Goal: Transaction & Acquisition: Purchase product/service

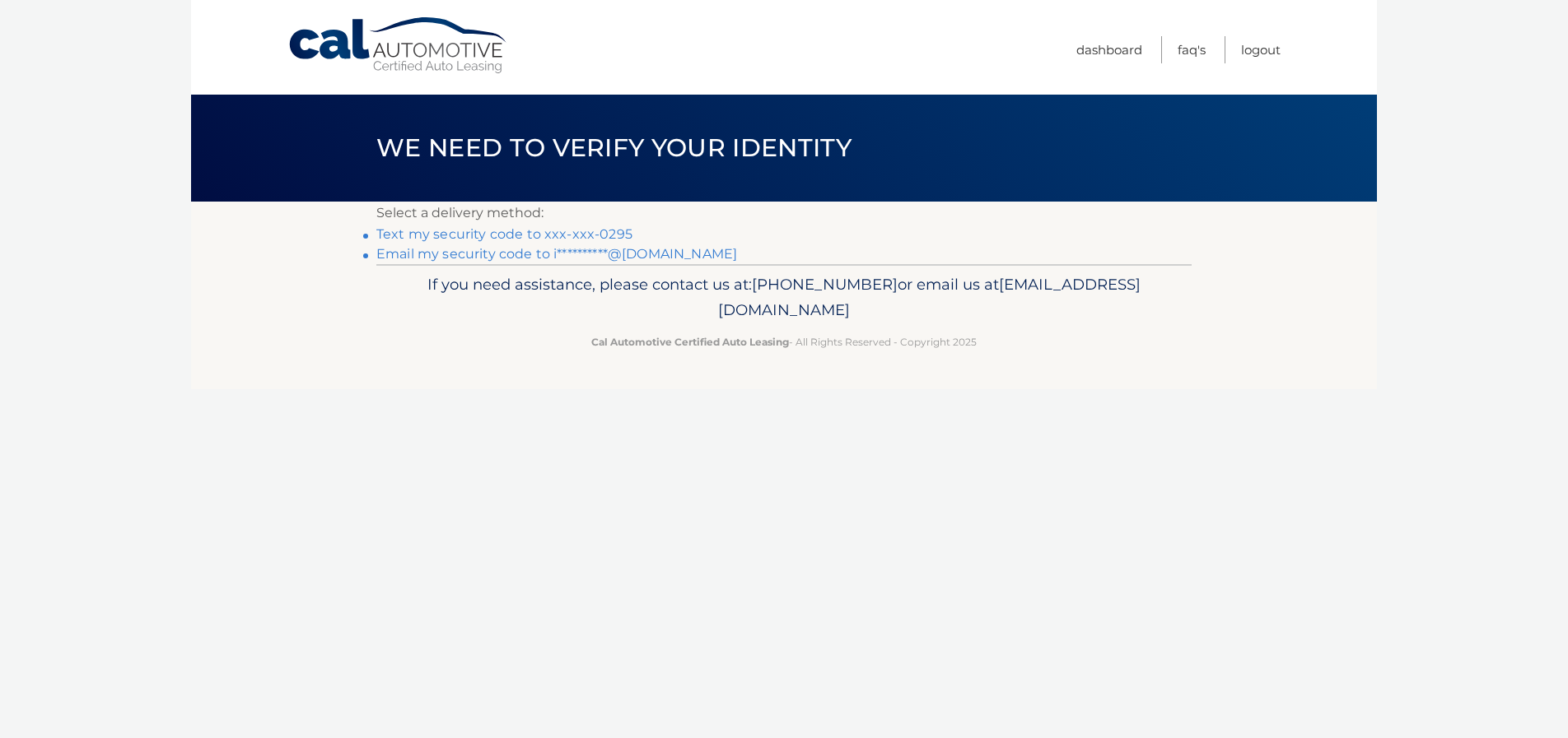
click at [422, 234] on link "Text my security code to xxx-xxx-0295" at bounding box center [505, 234] width 256 height 15
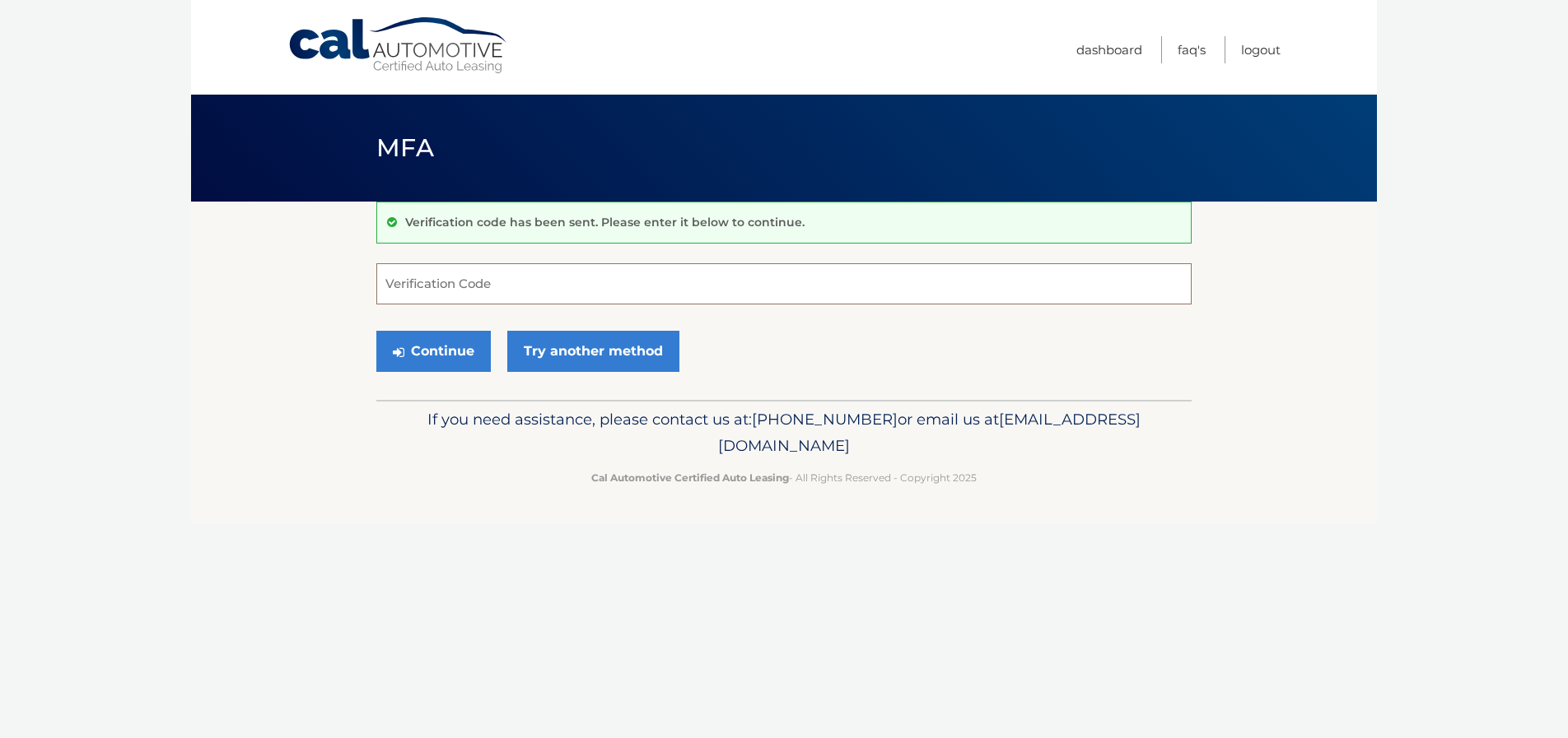
click at [428, 287] on input "Verification Code" at bounding box center [784, 284] width 815 height 42
type input "471720"
click at [456, 351] on button "Continue" at bounding box center [433, 352] width 115 height 42
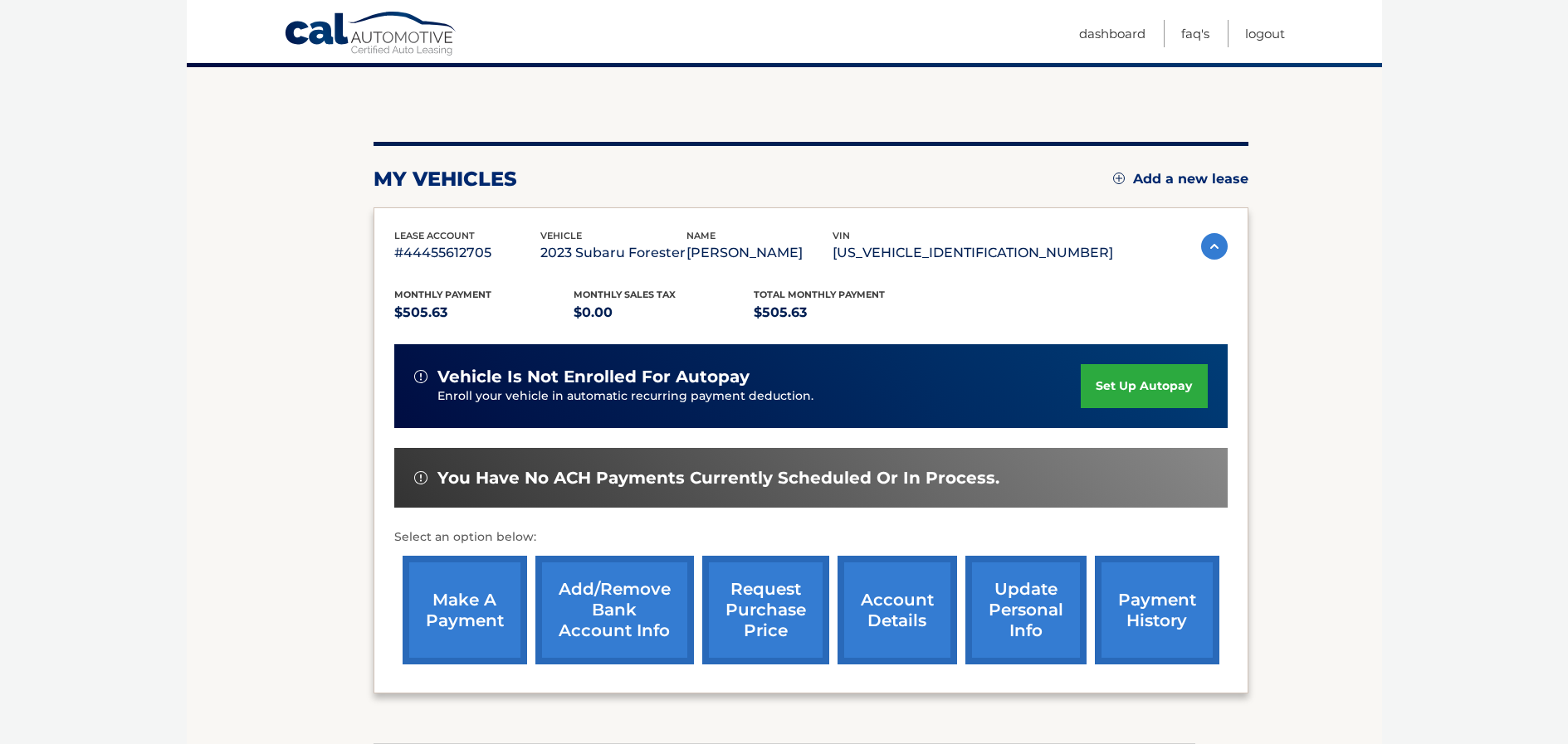
scroll to position [145, 0]
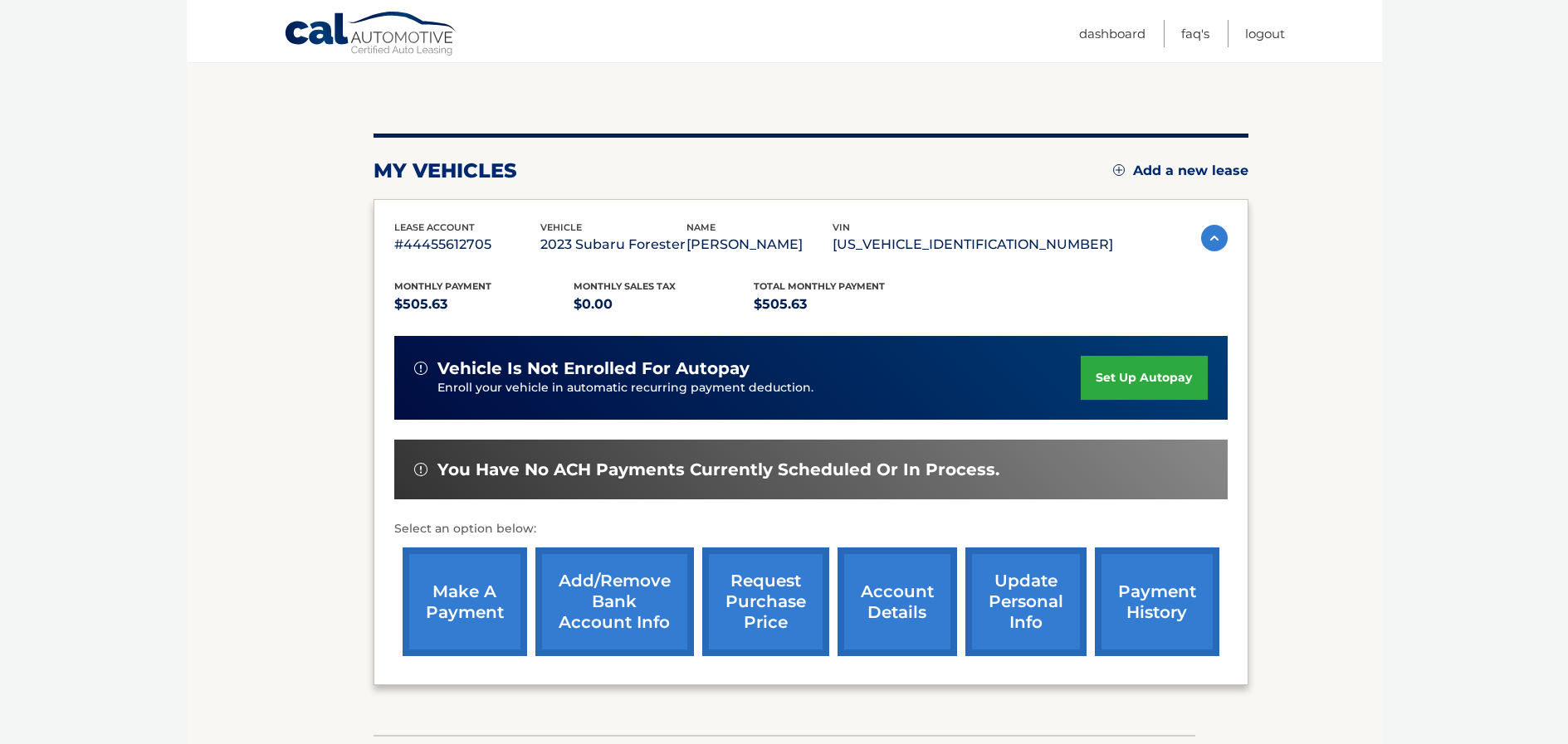
click at [444, 586] on link "make a payment" at bounding box center [465, 602] width 125 height 109
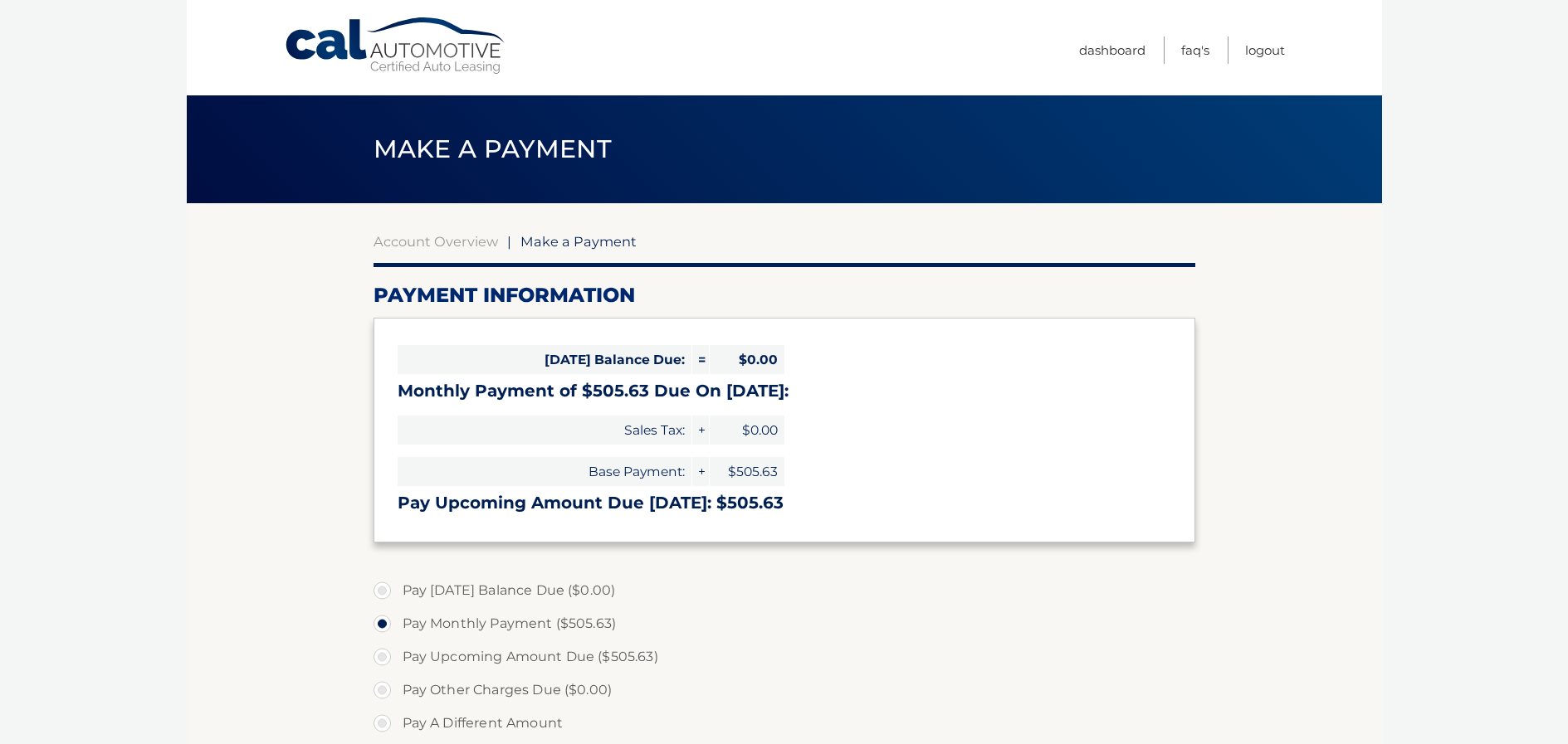
select select "YWUwMWE2MDEtY2ExMS00YjZmLTllMjgtMjEyY2U4YzUyZmZl"
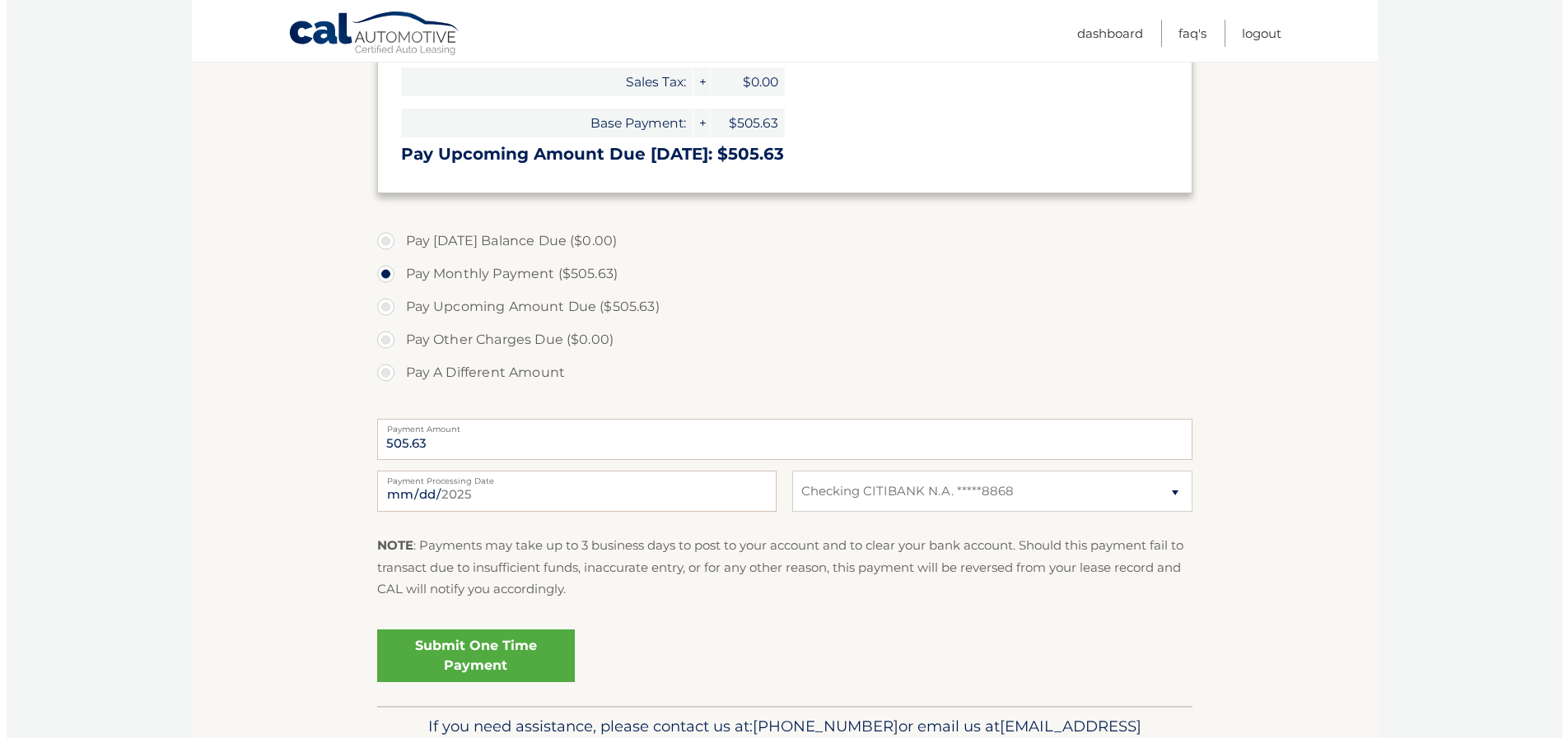
scroll to position [355, 0]
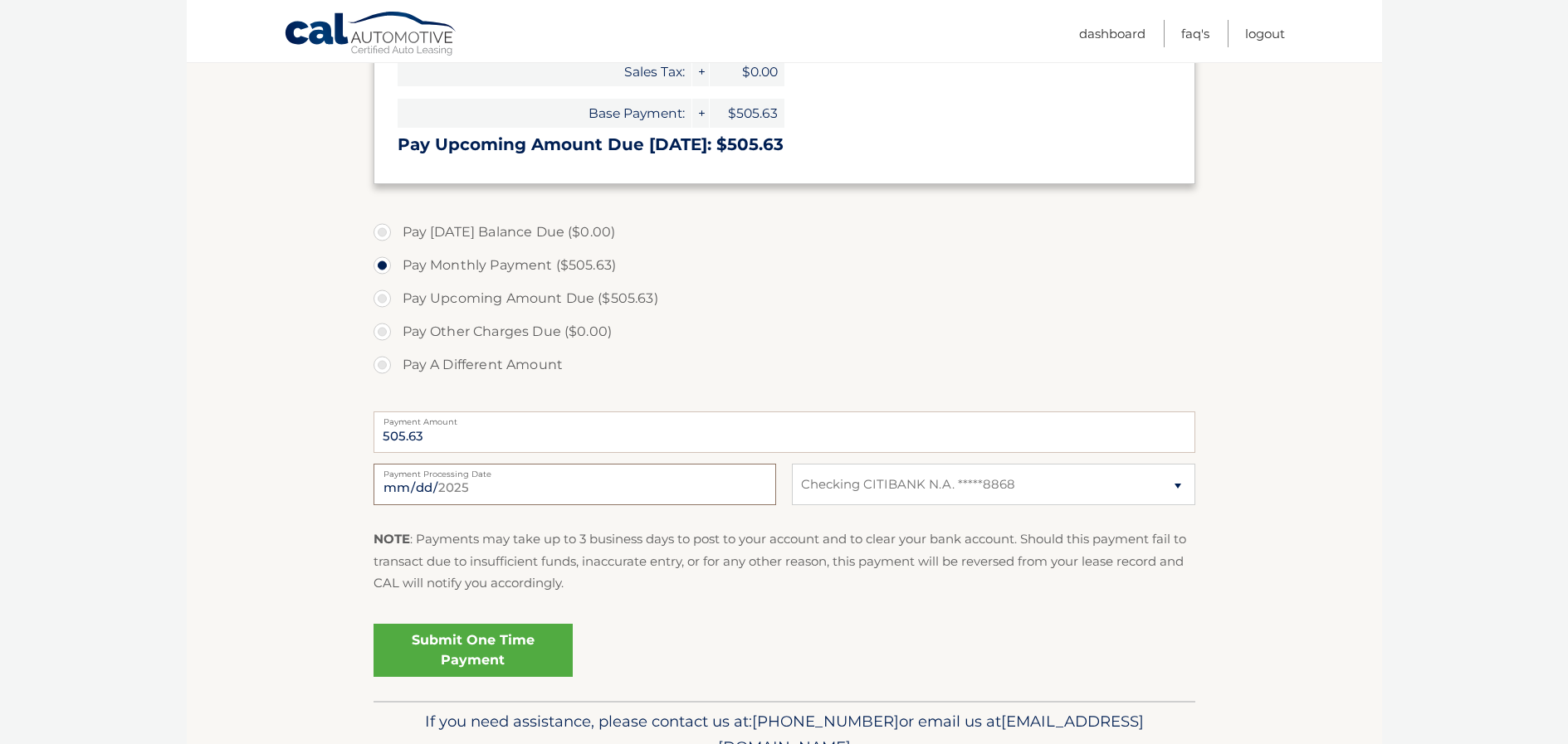
click at [421, 488] on input "2025-09-05" at bounding box center [575, 485] width 403 height 42
type input "2025-09-19"
click at [478, 637] on link "Submit One Time Payment" at bounding box center [473, 650] width 199 height 53
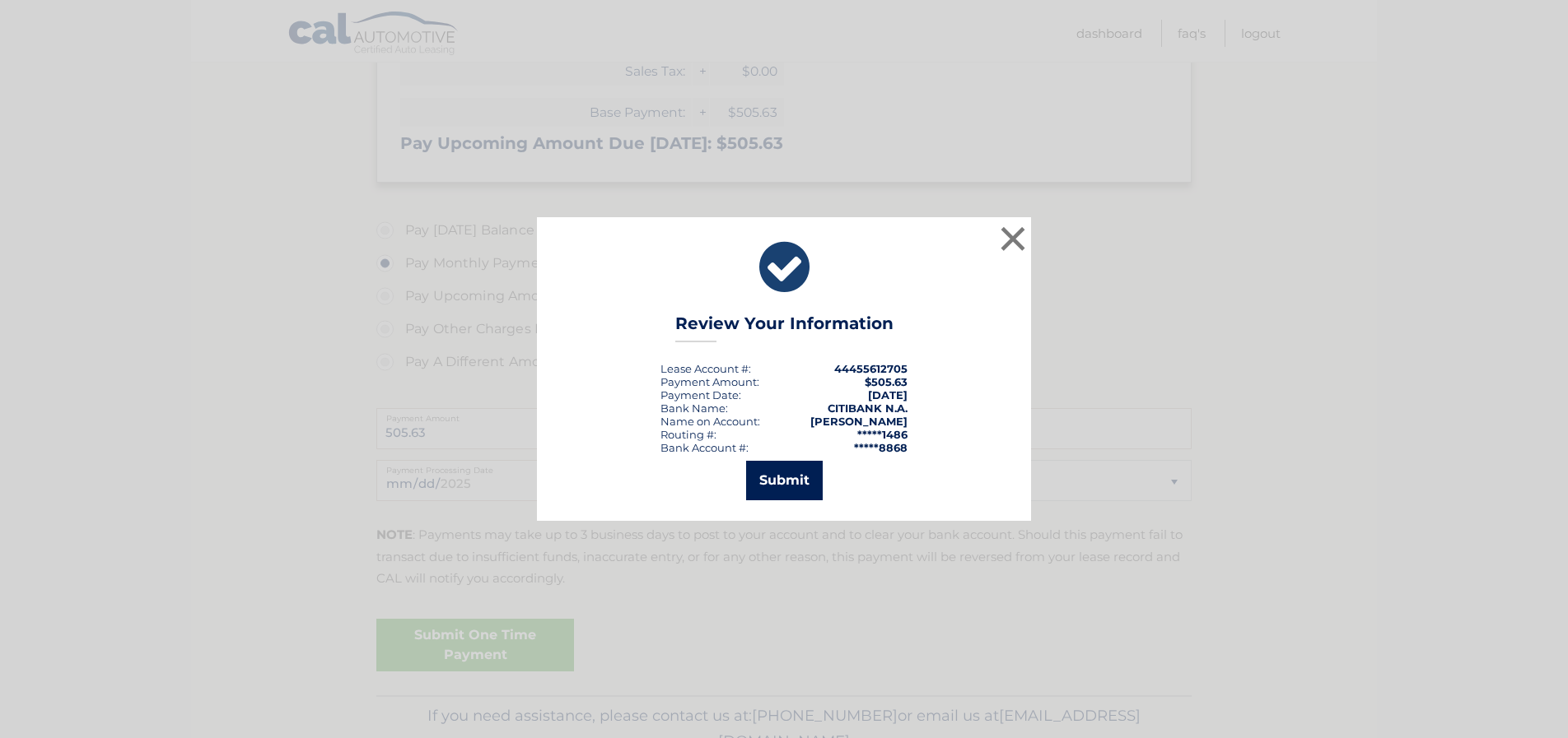
click at [760, 484] on button "Submit" at bounding box center [784, 481] width 77 height 40
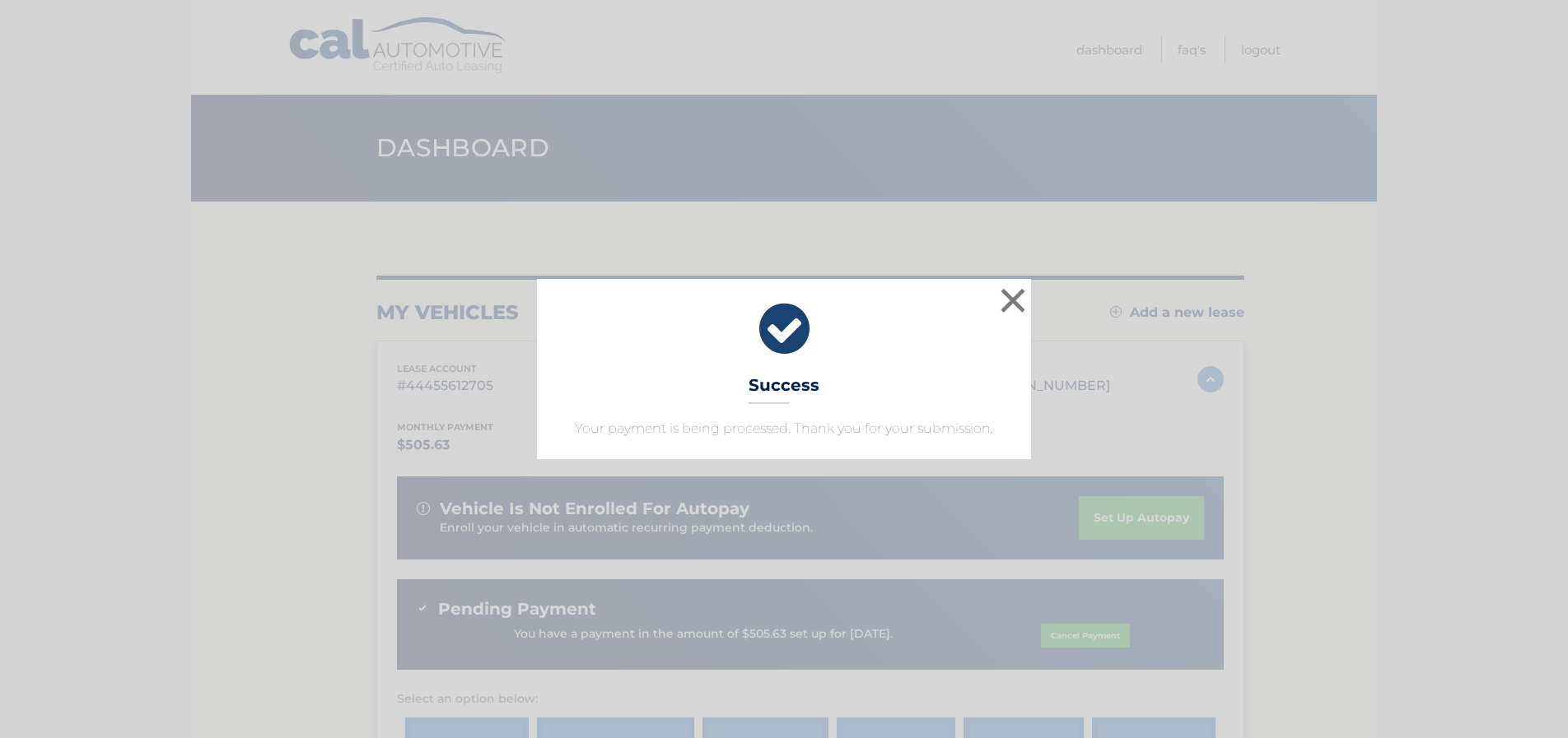
click at [1136, 361] on div "× Success Your payment is being processed. Thank you for your submission." at bounding box center [784, 368] width 1555 height 180
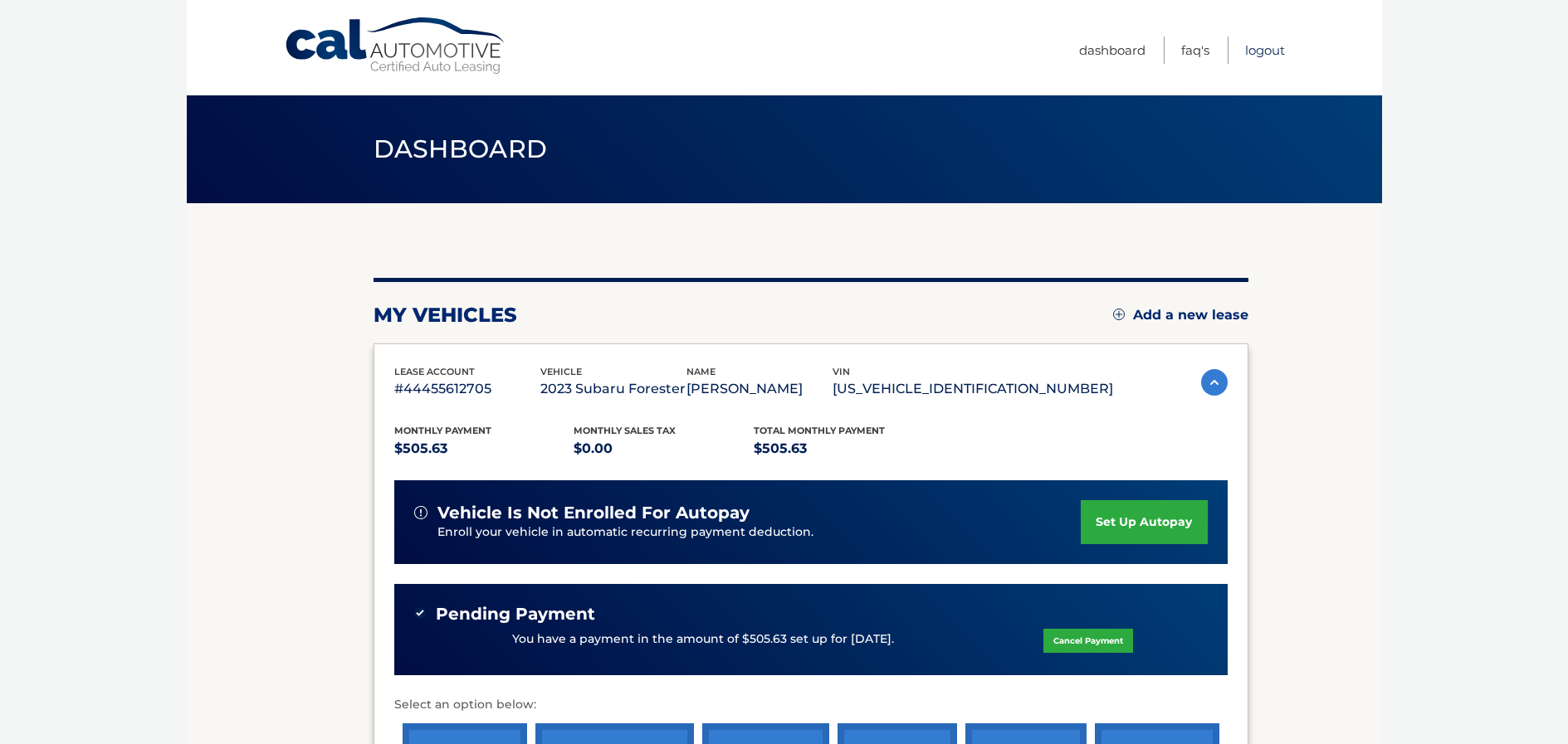
click at [1277, 49] on link "Logout" at bounding box center [1265, 50] width 40 height 27
